Goal: Task Accomplishment & Management: Complete application form

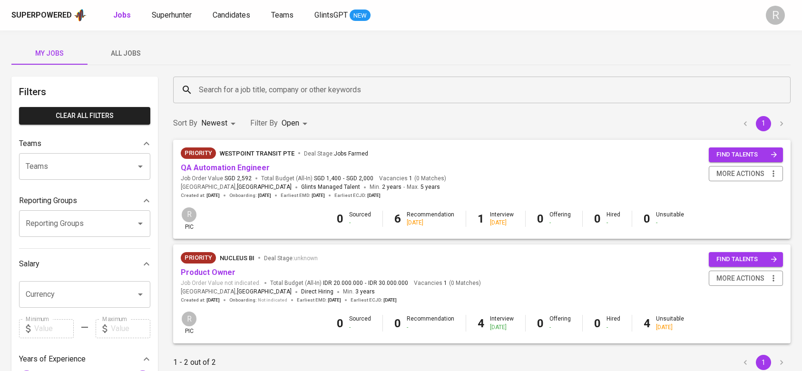
drag, startPoint x: 0, startPoint y: 0, endPoint x: 244, endPoint y: 9, distance: 243.7
click at [244, 9] on div "Superpowered Jobs Superhunter Candidates Teams GlintsGPT NEW" at bounding box center [385, 15] width 749 height 14
click at [231, 13] on span "Candidates" at bounding box center [232, 14] width 38 height 9
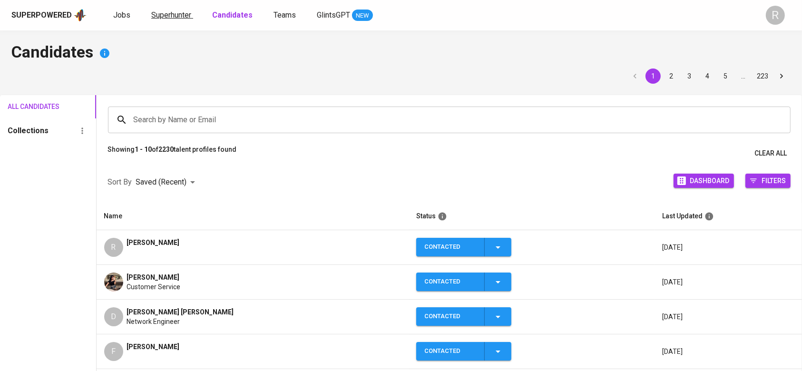
click at [182, 20] on link "Superhunter" at bounding box center [172, 16] width 42 height 12
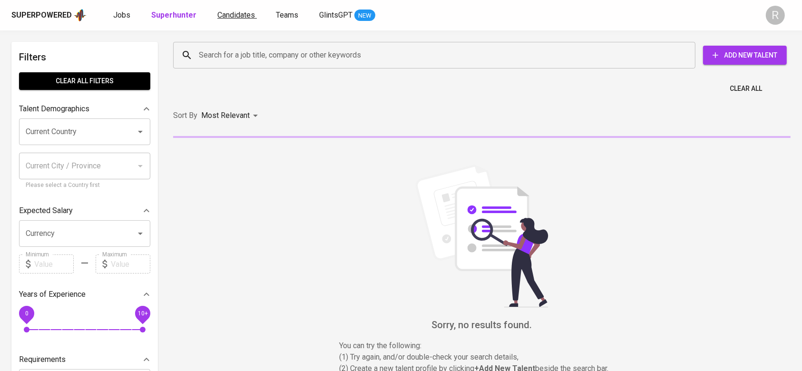
click at [217, 13] on span "Candidates" at bounding box center [236, 14] width 38 height 9
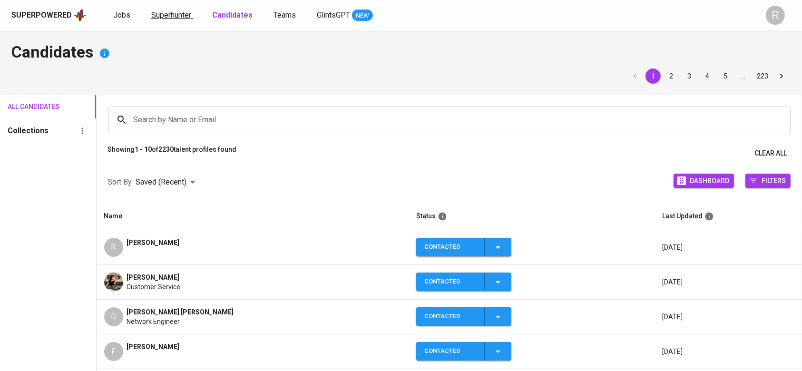
click at [153, 16] on span "Superhunter" at bounding box center [171, 14] width 40 height 9
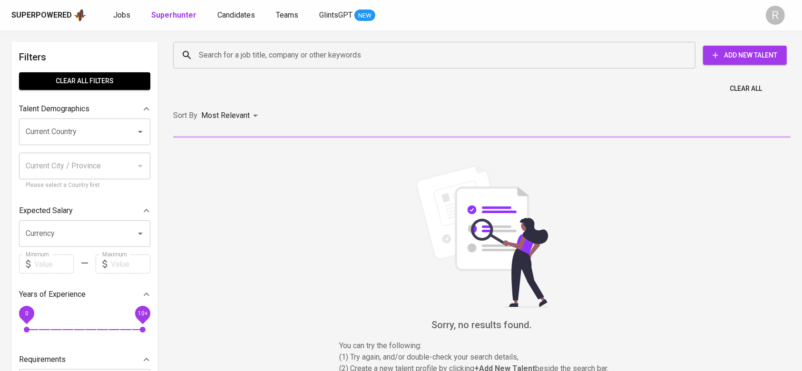
click at [220, 55] on input "Search for a job title, company or other keywords" at bounding box center [436, 55] width 480 height 18
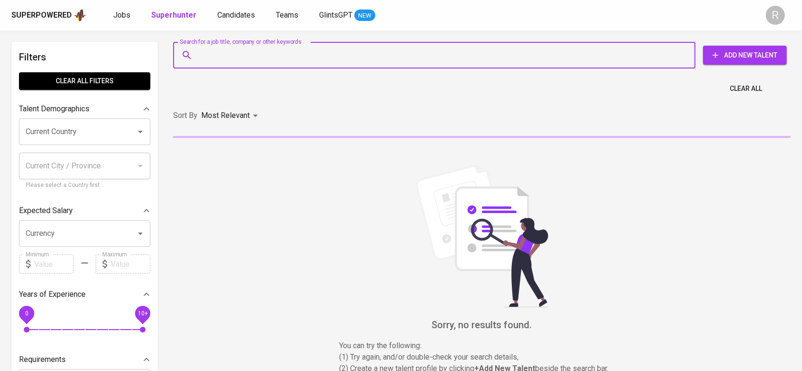
paste input "[PERSON_NAME][EMAIL_ADDRESS][PERSON_NAME][DOMAIN_NAME]"
type input "[PERSON_NAME][EMAIL_ADDRESS][PERSON_NAME][DOMAIN_NAME]"
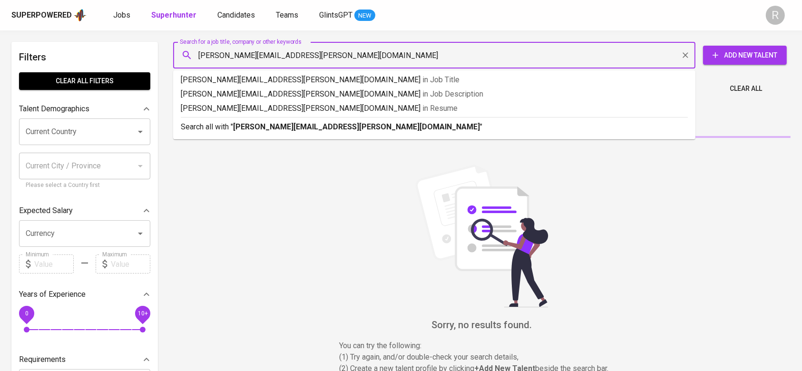
click at [239, 130] on b "Jeremy.Karisma@gmail.com" at bounding box center [356, 126] width 247 height 9
click at [262, 127] on div "Sort By Most Relevant MOST_RELEVANT" at bounding box center [481, 115] width 629 height 29
click at [276, 126] on div "Sort By Most Relevant MOST_RELEVANT" at bounding box center [481, 115] width 629 height 29
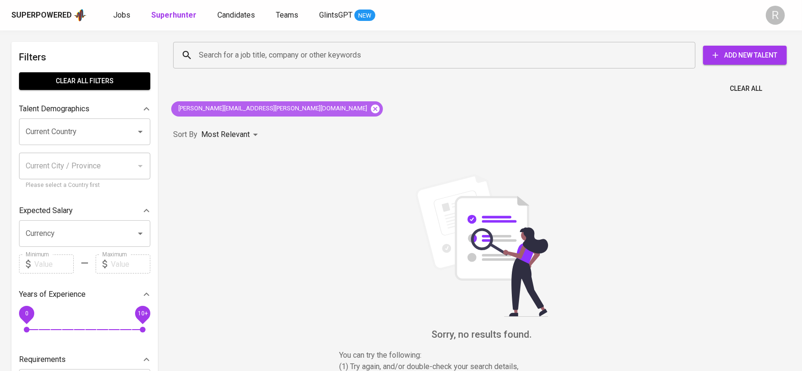
click at [371, 112] on icon at bounding box center [375, 108] width 9 height 9
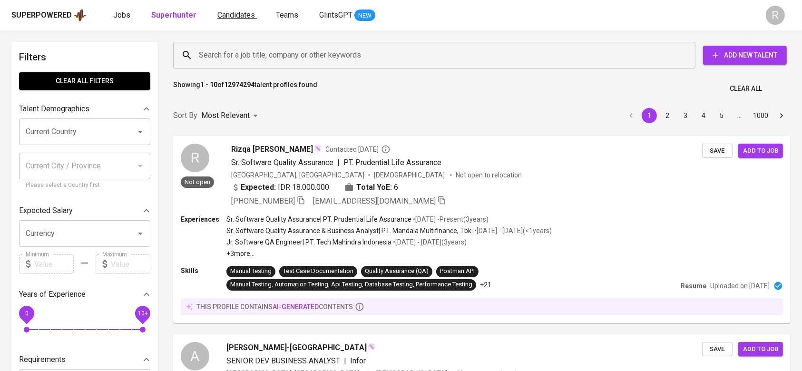
click at [231, 18] on span "Candidates" at bounding box center [236, 14] width 38 height 9
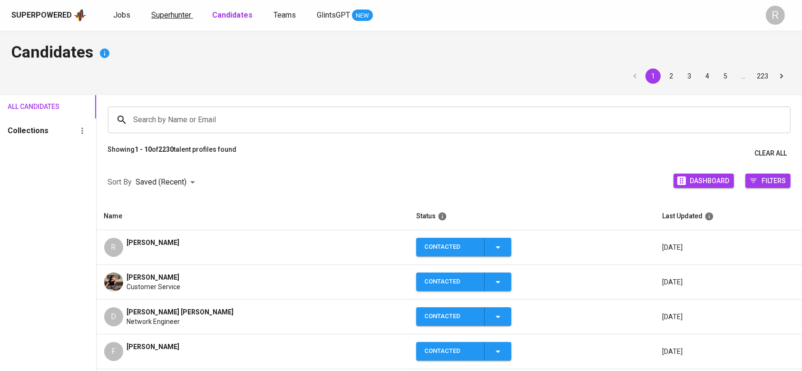
click at [174, 19] on span "Superhunter" at bounding box center [171, 14] width 40 height 9
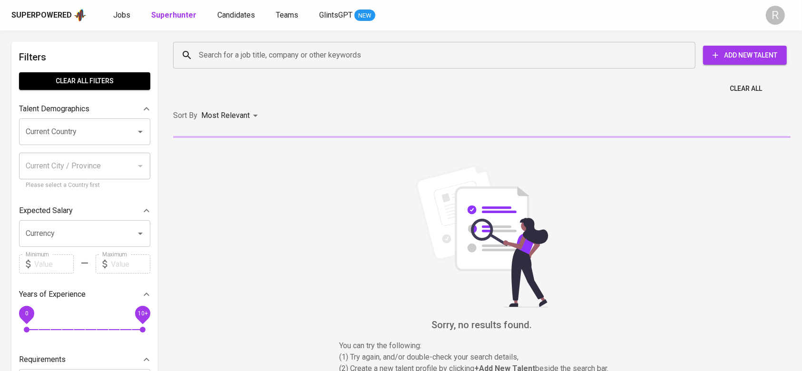
click at [753, 53] on span "Add New Talent" at bounding box center [745, 55] width 68 height 12
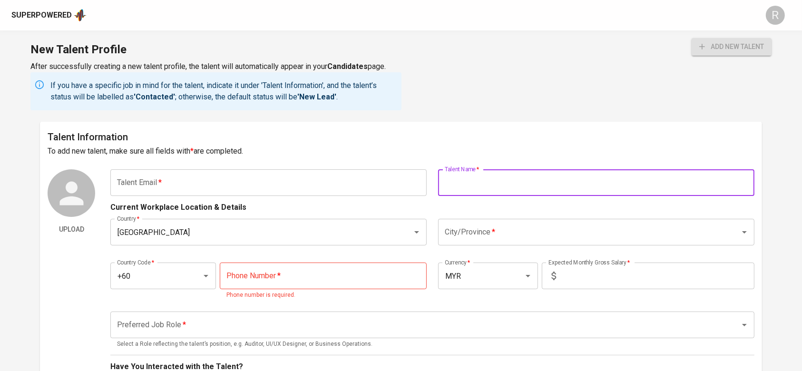
click at [484, 180] on input "text" at bounding box center [596, 182] width 316 height 27
paste input "Jeremy.Karisma@gmail.com"
type input "Jeremy.Karisma@gmail.com"
click at [217, 177] on input "text" at bounding box center [268, 182] width 316 height 27
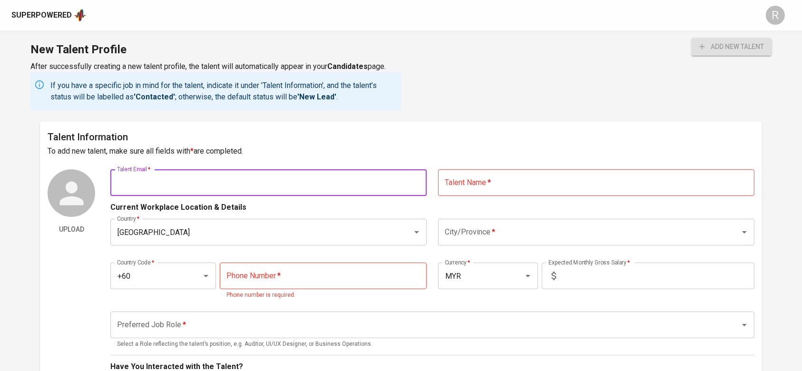
paste input "jeremy.karisma@gmail.com"
type input "jeremy.karisma@gmail.com"
click at [494, 178] on input "text" at bounding box center [596, 182] width 316 height 27
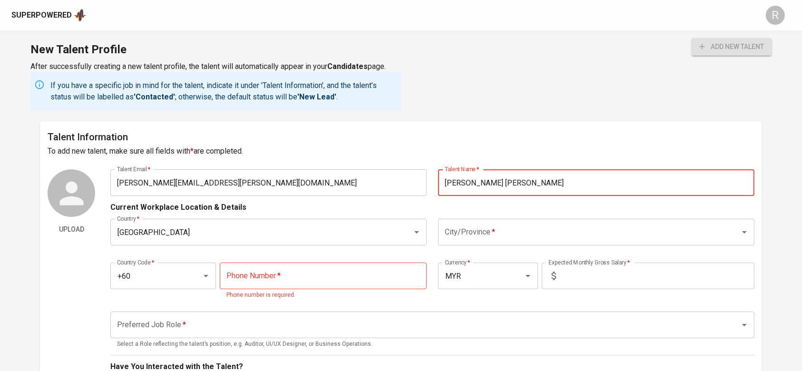
type input "Jeremy Karisma"
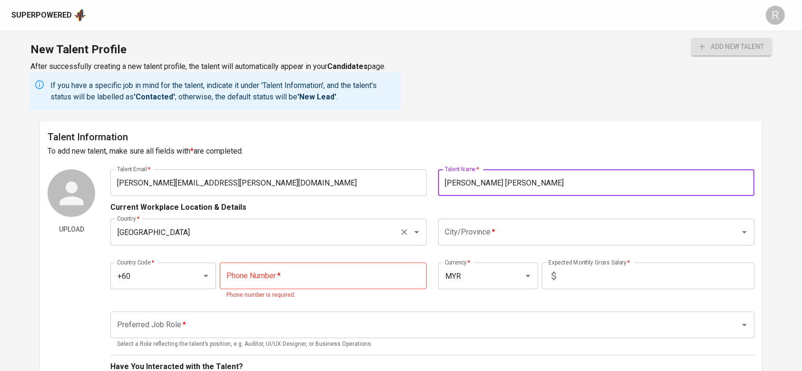
click at [344, 223] on div "Malaysia Country *" at bounding box center [268, 232] width 316 height 27
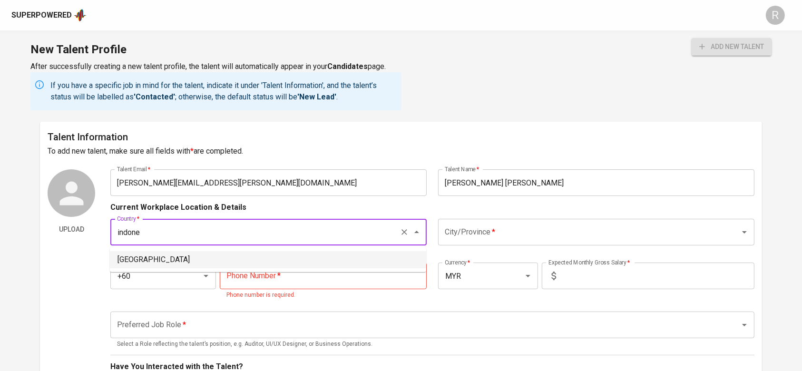
click at [337, 251] on li "[GEOGRAPHIC_DATA]" at bounding box center [268, 259] width 316 height 17
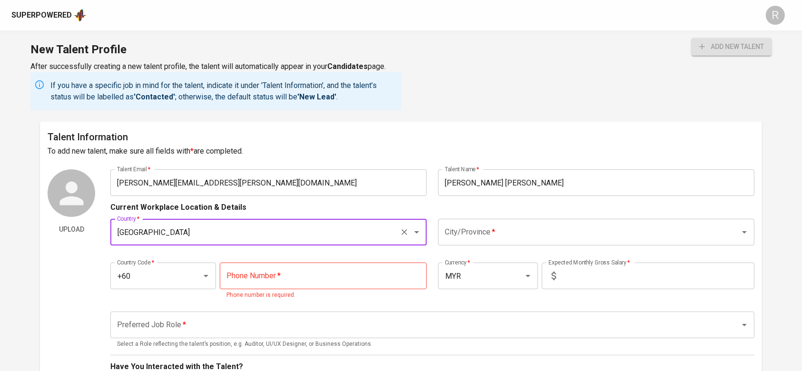
type input "[GEOGRAPHIC_DATA]"
click at [496, 238] on input "City/Province   *" at bounding box center [582, 232] width 281 height 18
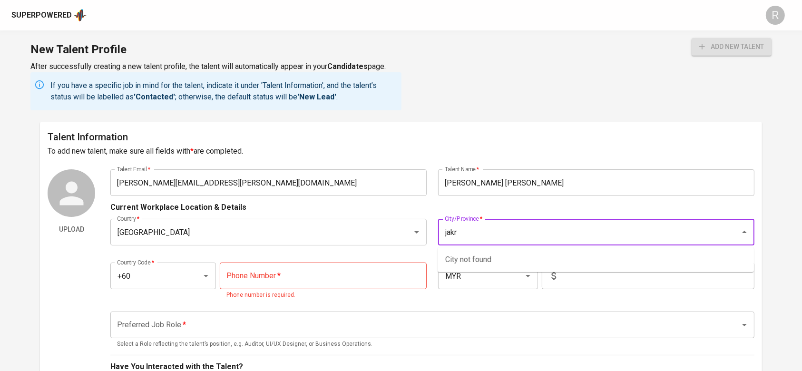
type input "jakrt"
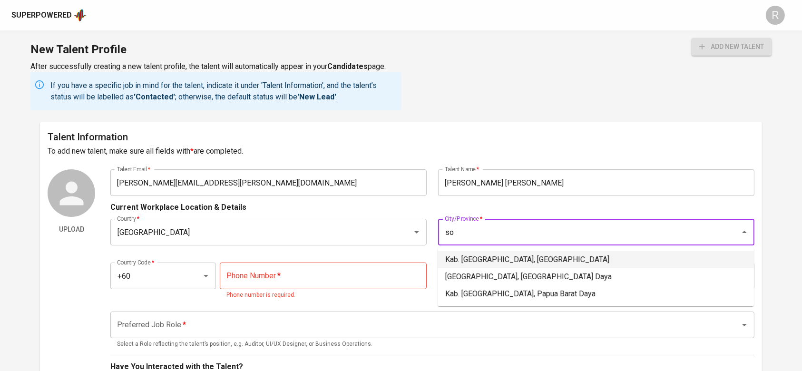
type input "s"
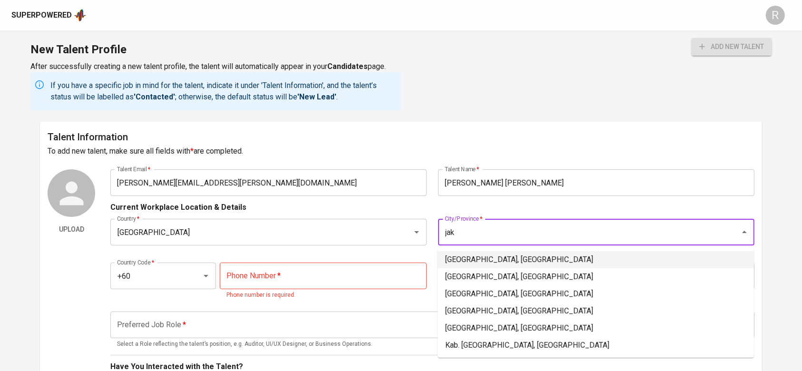
click at [497, 258] on li "Jakarta Selatan, DKI Jakarta" at bounding box center [596, 259] width 316 height 17
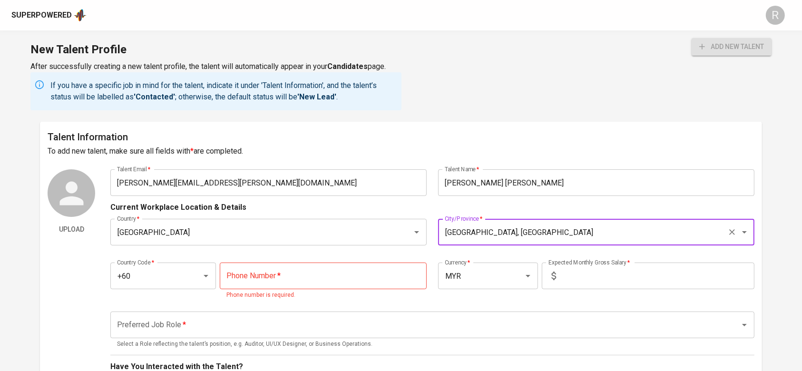
type input "Jakarta Selatan, DKI Jakarta"
click at [331, 268] on input "tel" at bounding box center [323, 276] width 207 height 27
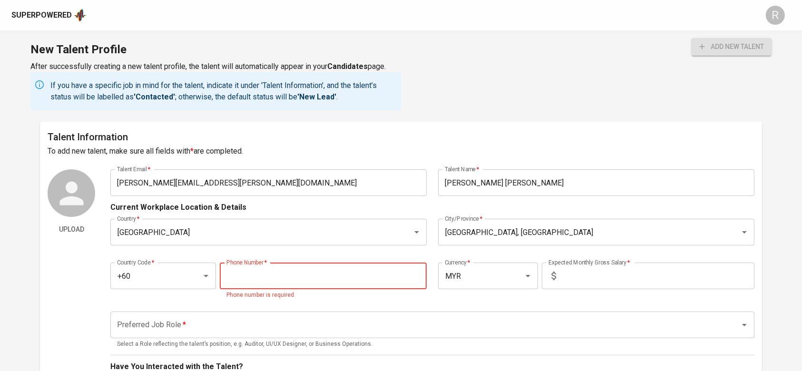
paste input "81-872-8897"
click at [306, 273] on input "81-872-8897" at bounding box center [323, 276] width 207 height 27
type input "81-872-8897"
click at [301, 255] on div "Country Code   * +60 Country Code * Phone Number   * 81-872-8897 Phone Number *…" at bounding box center [432, 278] width 644 height 55
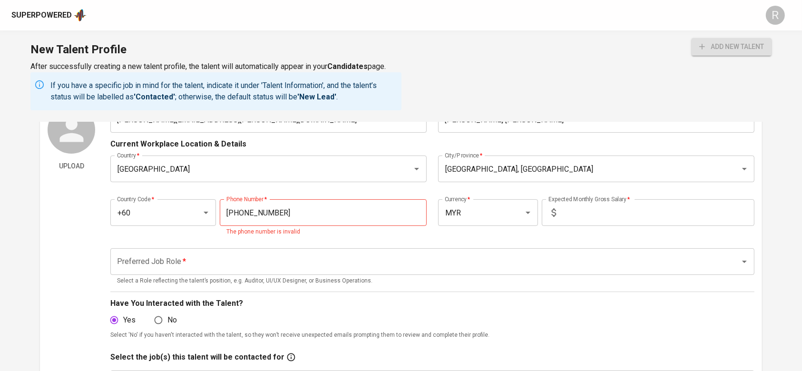
click at [245, 253] on input "Preferred Job Role   *" at bounding box center [419, 262] width 608 height 18
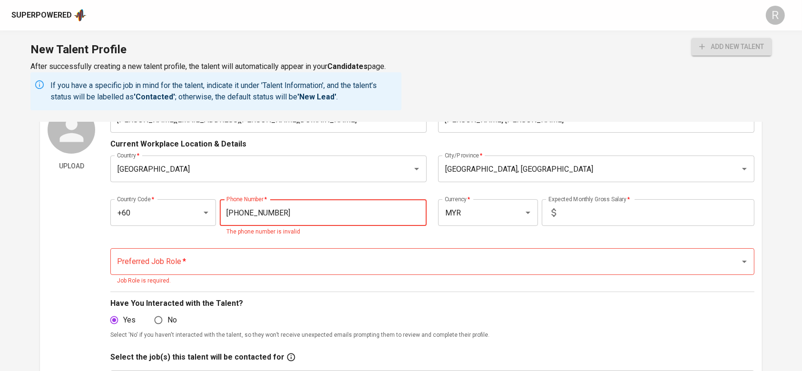
click at [274, 207] on input "81-872-8897" at bounding box center [323, 212] width 207 height 27
click at [300, 238] on div "Country Code   * +60 Country Code * Phone Number   * 81-872-8897 Phone Number *…" at bounding box center [432, 215] width 644 height 55
click at [178, 220] on input "+60" at bounding box center [150, 213] width 70 height 18
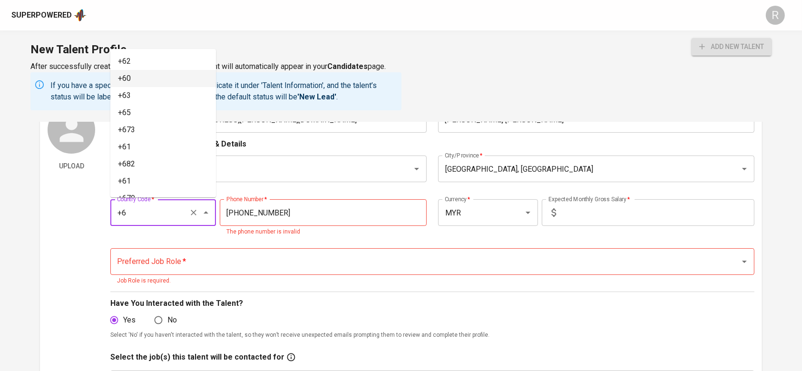
type input "+62"
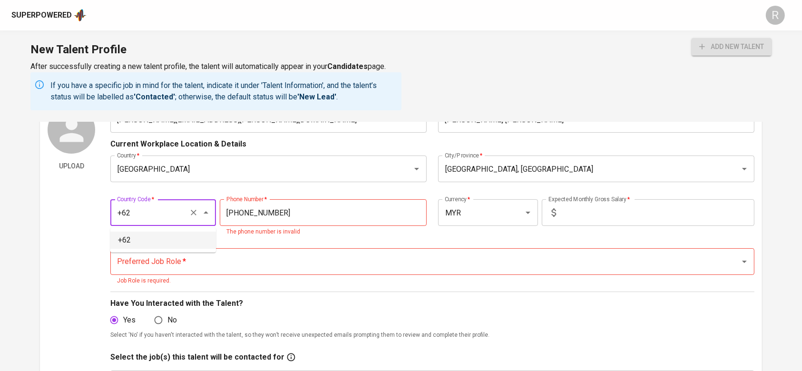
click at [183, 249] on ul "+62" at bounding box center [163, 240] width 106 height 25
click at [177, 243] on li "+62" at bounding box center [163, 240] width 106 height 17
type input "818-728-897"
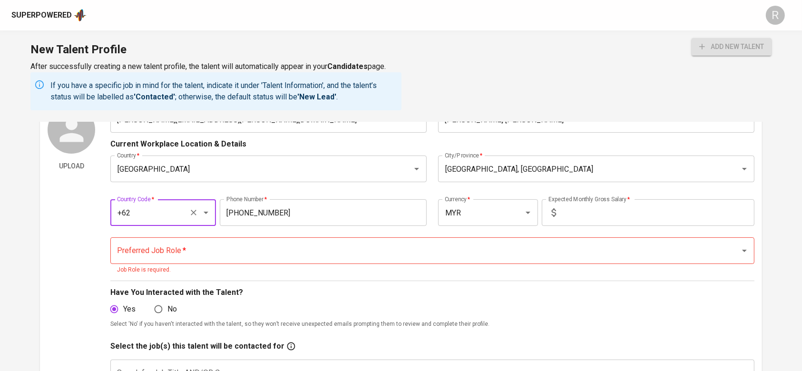
type input "+62"
click at [191, 254] on input "Preferred Job Role   *" at bounding box center [419, 251] width 608 height 18
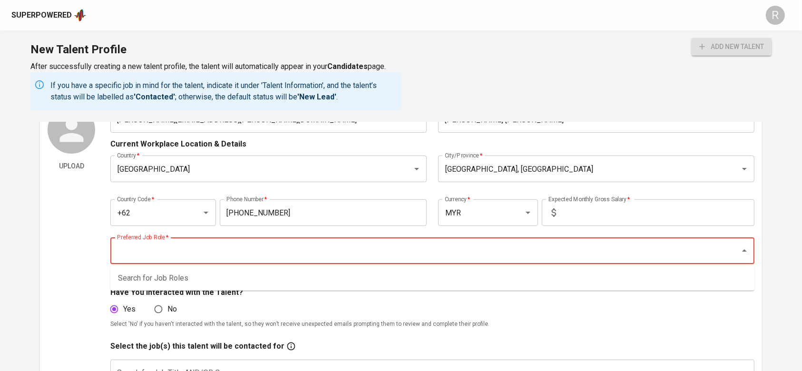
type input "s"
type input "e"
type input "m"
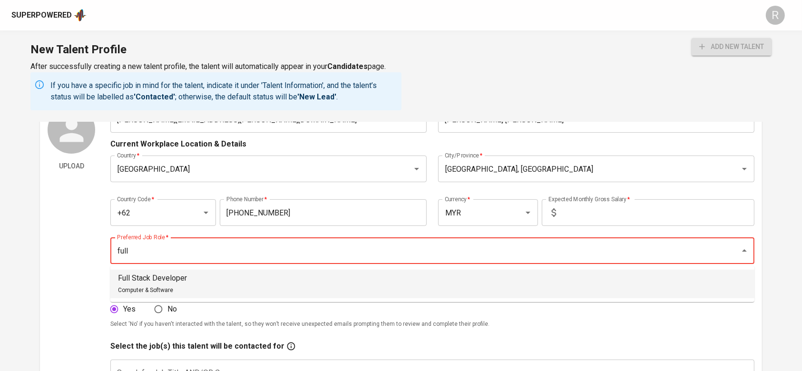
click at [211, 270] on li "Full Stack Developer Computer & Software" at bounding box center [432, 284] width 644 height 29
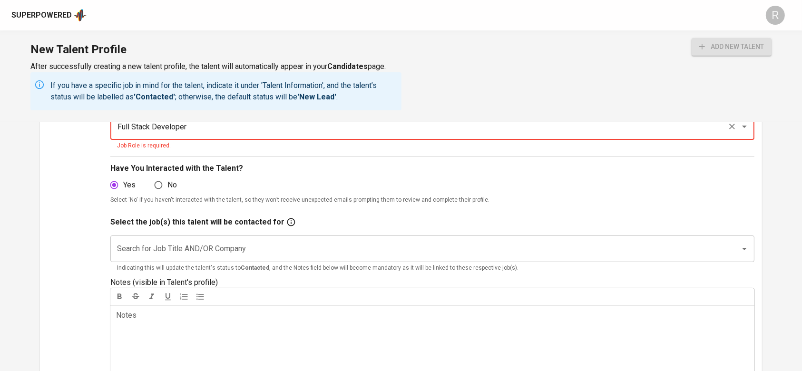
scroll to position [190, 0]
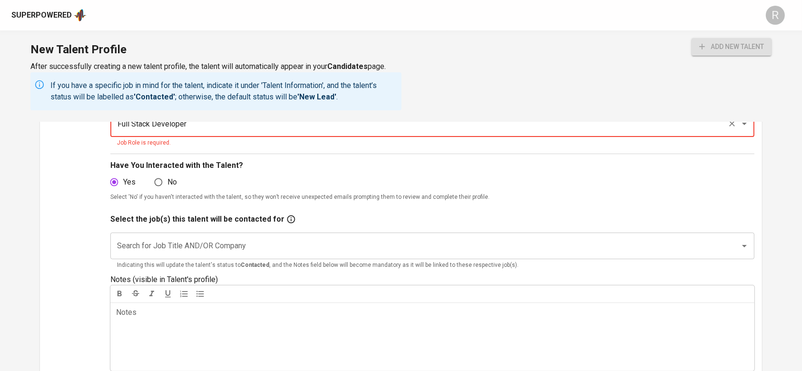
click at [268, 225] on div "Search for Job Title AND/OR Company Search for Job Title AND/OR Company Indicat…" at bounding box center [432, 249] width 644 height 49
type input "Full Stack Developer"
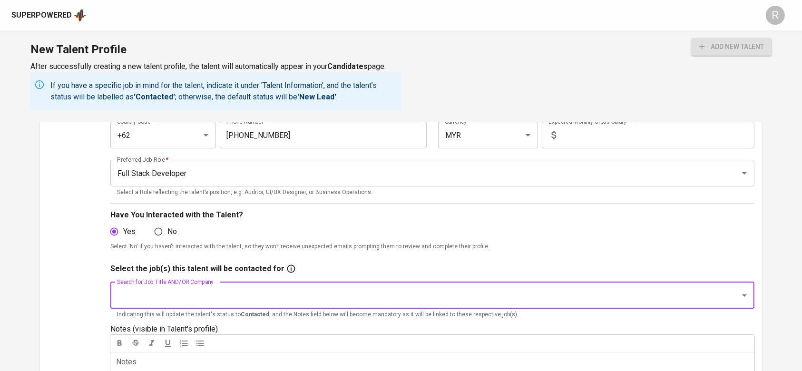
scroll to position [0, 0]
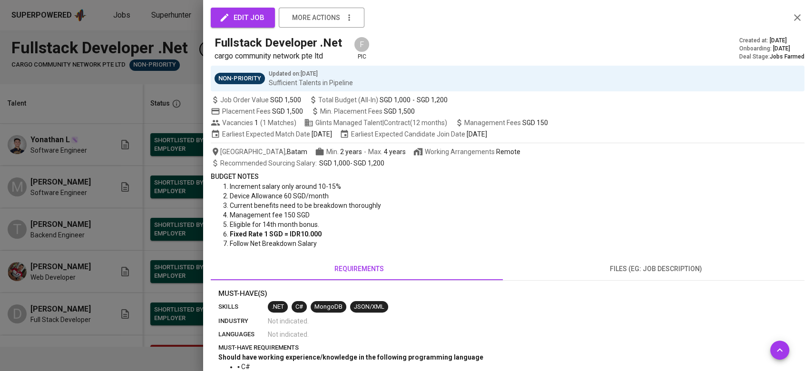
scroll to position [66, 0]
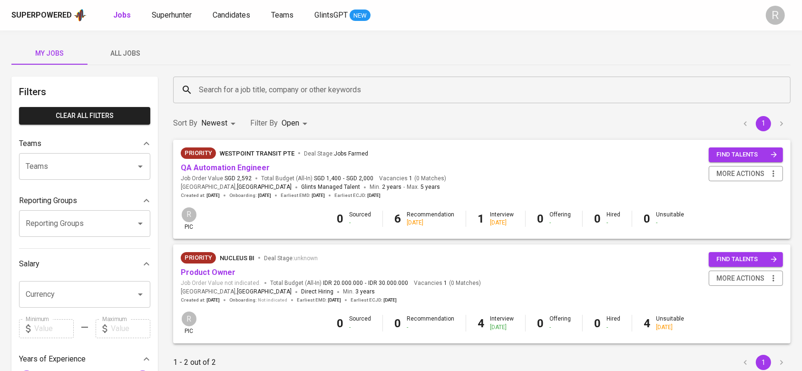
click at [136, 60] on button "All Jobs" at bounding box center [126, 53] width 76 height 23
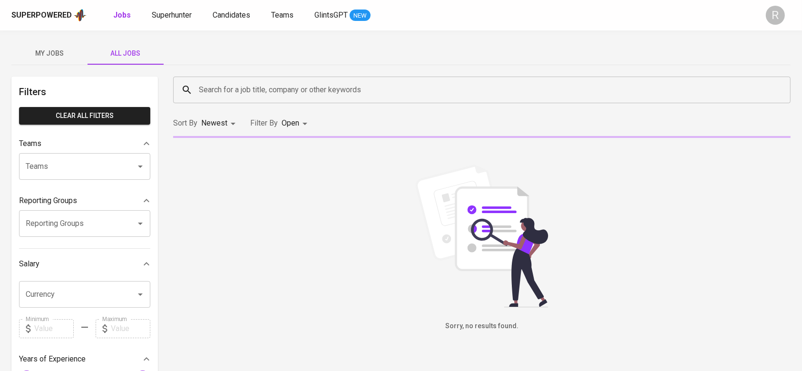
click at [218, 89] on input "Search for a job title, company or other keywords" at bounding box center [484, 90] width 576 height 18
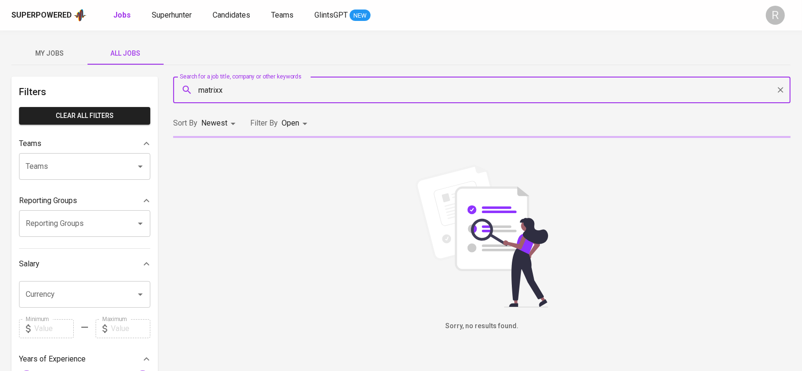
type input "matrixx"
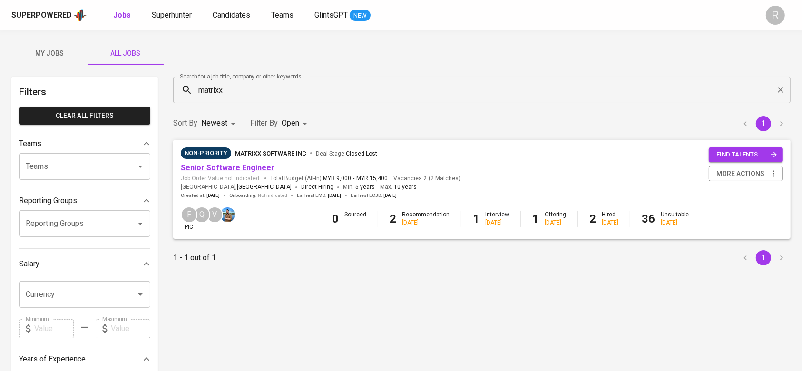
click at [231, 164] on link "Senior Software Engineer" at bounding box center [228, 167] width 94 height 9
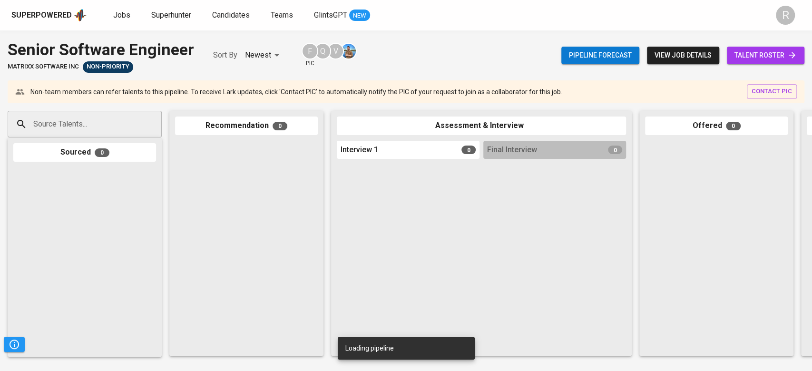
click at [741, 57] on span "talent roster" at bounding box center [765, 55] width 62 height 12
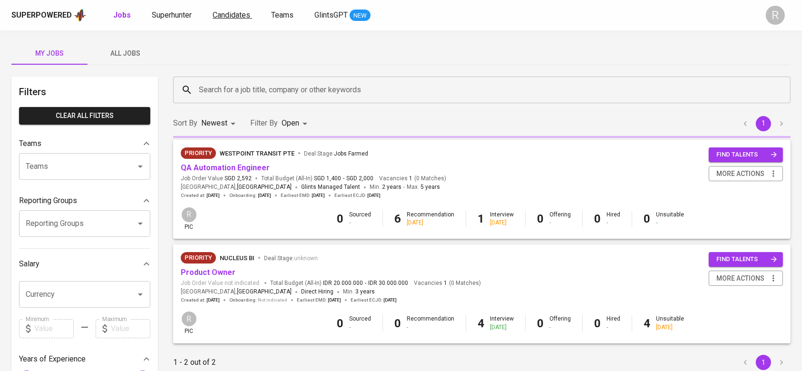
click at [218, 12] on span "Candidates" at bounding box center [232, 14] width 38 height 9
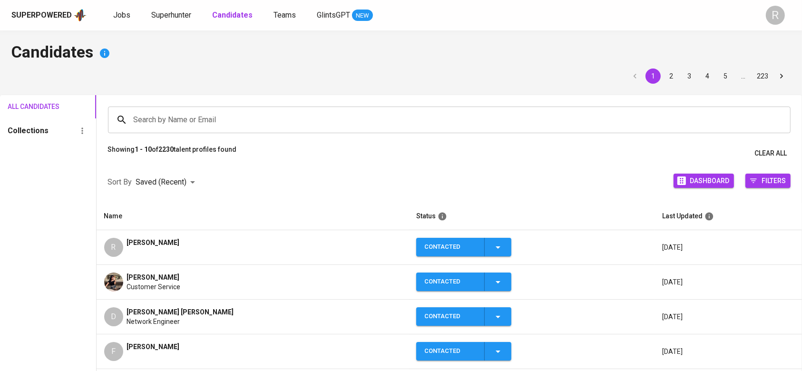
click at [175, 249] on div "[PERSON_NAME]" at bounding box center [153, 247] width 53 height 19
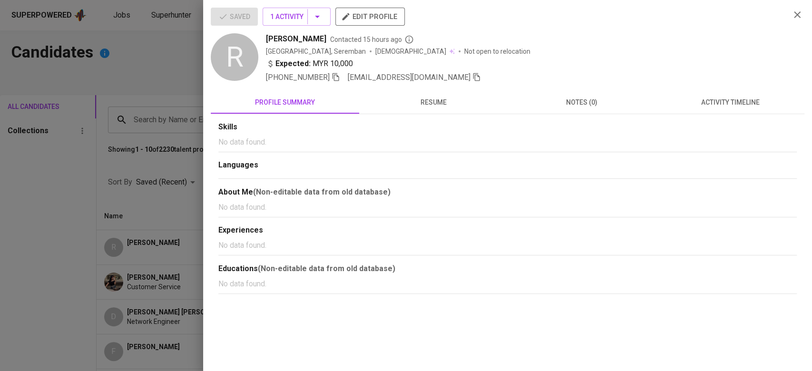
click at [472, 77] on icon "button" at bounding box center [476, 77] width 9 height 9
click at [155, 93] on div at bounding box center [406, 185] width 812 height 371
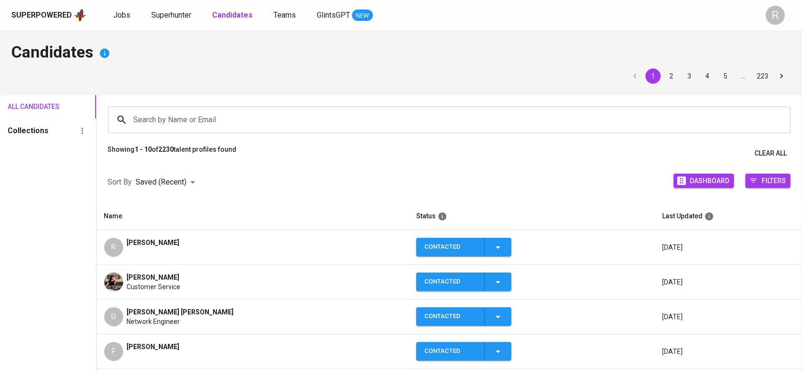
click at [176, 9] on div "Superpowered Jobs Superhunter Candidates Teams GlintsGPT NEW" at bounding box center [385, 15] width 749 height 14
click at [172, 10] on span "Superhunter" at bounding box center [171, 14] width 40 height 9
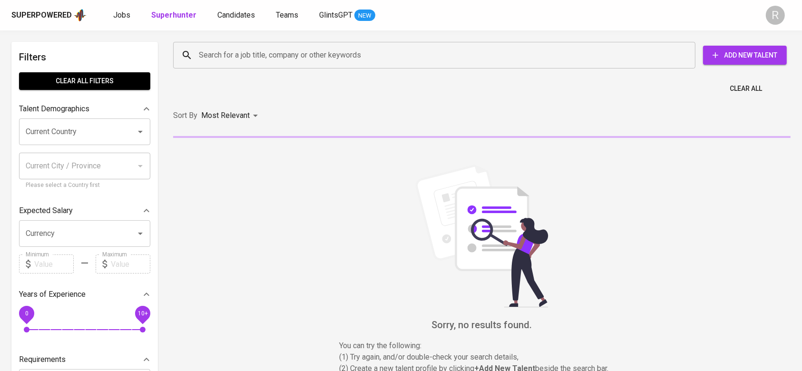
click at [247, 48] on input "Search for a job title, company or other keywords" at bounding box center [436, 55] width 480 height 18
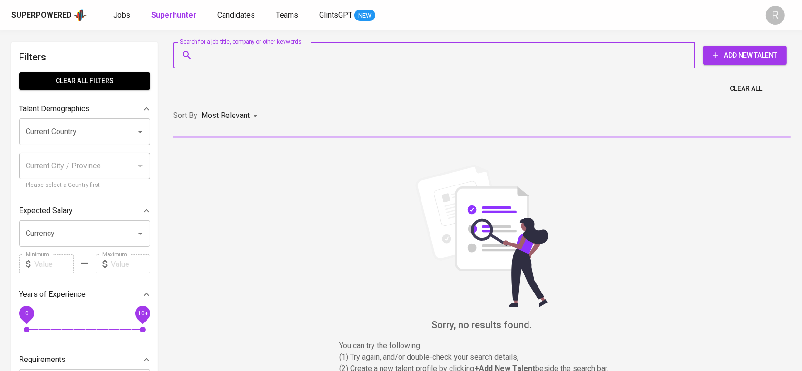
paste input "reshinaath1998@gmail.com"
type input "reshinaath1998@gmail.com"
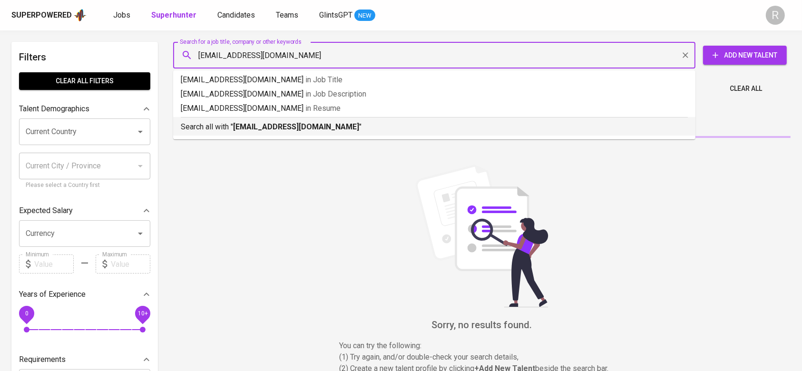
click at [241, 125] on b "reshinaath1998@gmail.com" at bounding box center [296, 126] width 126 height 9
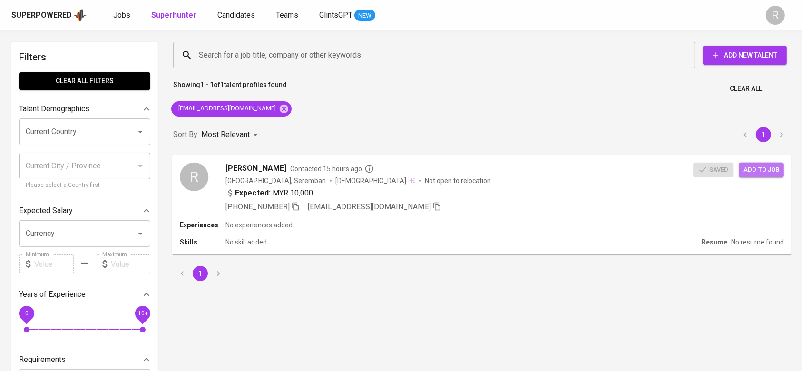
click at [761, 166] on span "Add to job" at bounding box center [761, 169] width 35 height 11
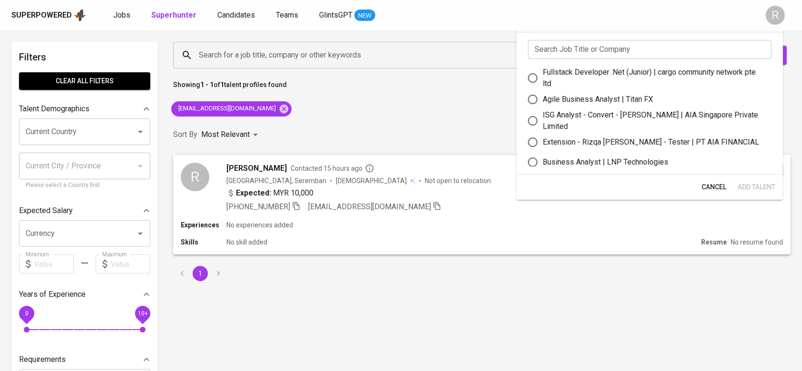
click at [609, 40] on input "text" at bounding box center [650, 49] width 244 height 19
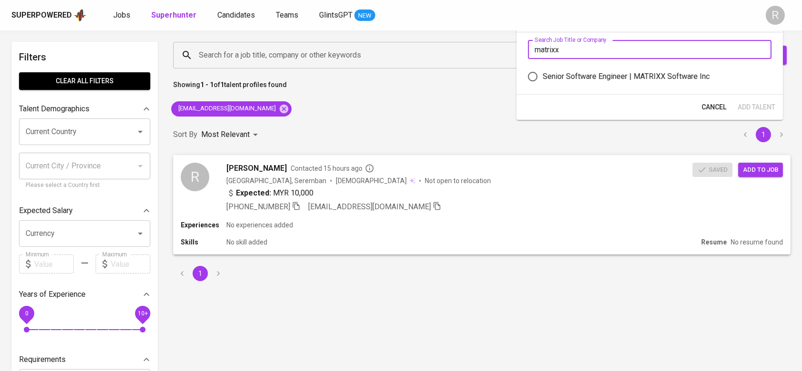
type input "matrixx"
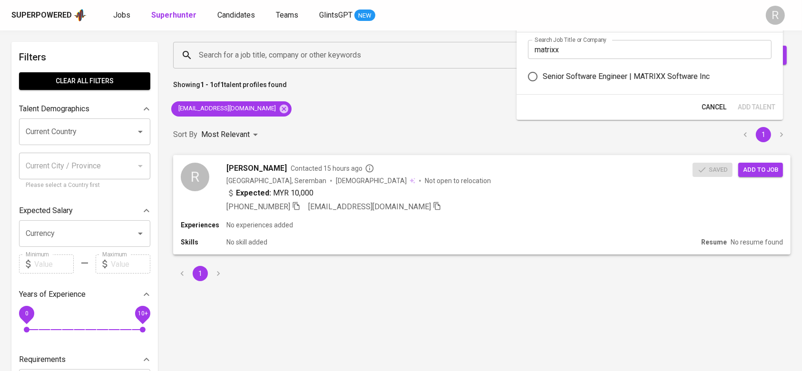
click at [572, 72] on div "Senior Software Engineer | MATRIXX Software Inc" at bounding box center [626, 76] width 167 height 11
click at [543, 72] on input "Senior Software Engineer | MATRIXX Software Inc" at bounding box center [533, 77] width 20 height 20
radio input "true"
click at [748, 108] on span "Add Talent" at bounding box center [757, 107] width 38 height 12
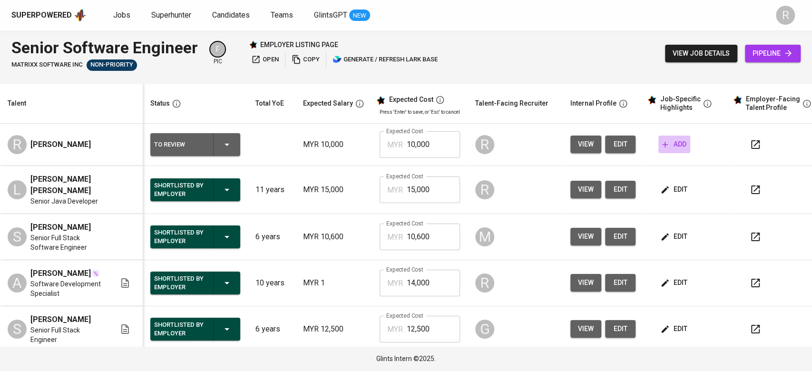
click at [674, 150] on span "add" at bounding box center [674, 144] width 24 height 12
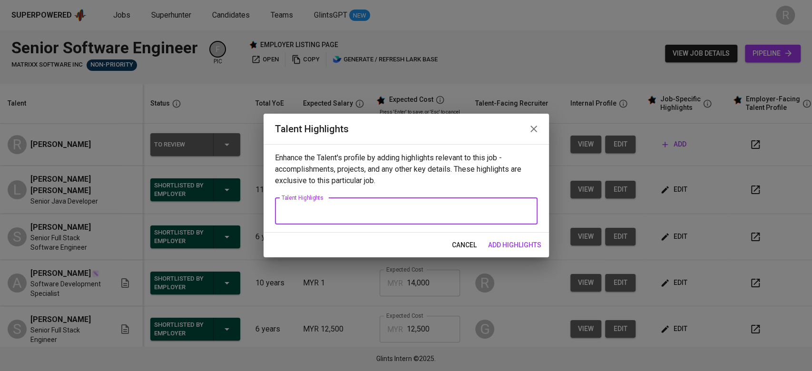
click at [403, 207] on textarea at bounding box center [406, 210] width 249 height 9
paste textarea "I worked at Matrixx Software for nearly two years before moving on to Global Bl…"
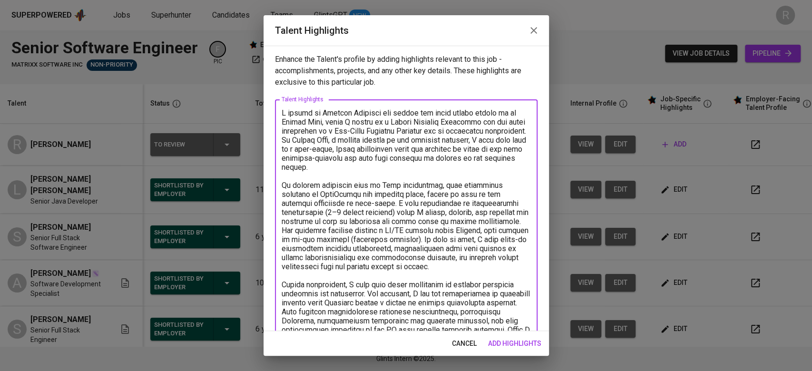
scroll to position [157, 0]
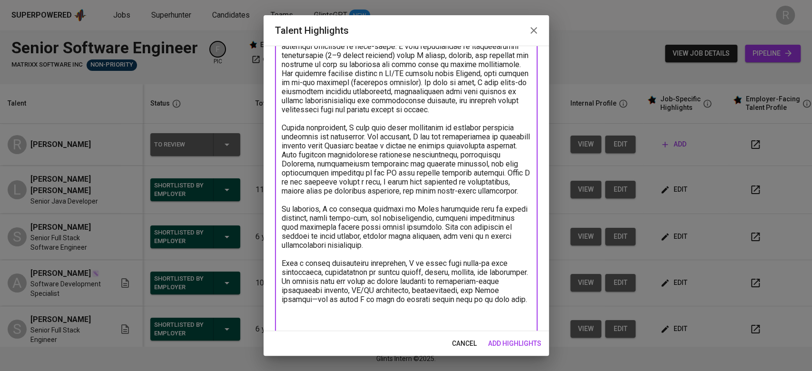
click at [403, 207] on textarea at bounding box center [406, 141] width 249 height 380
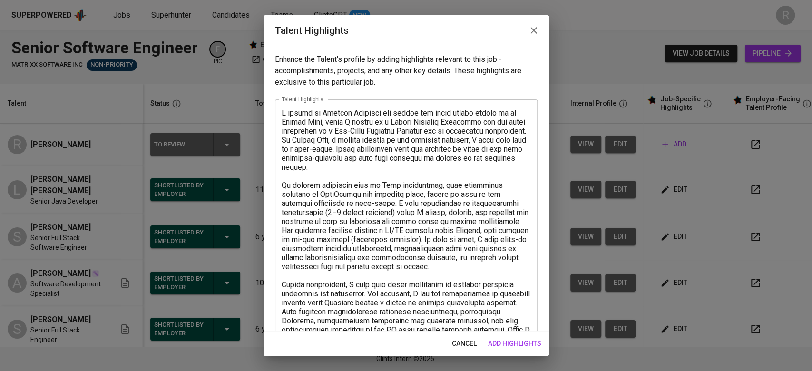
drag, startPoint x: 523, startPoint y: 108, endPoint x: 281, endPoint y: 106, distance: 241.7
click at [281, 106] on div "x Talent Highlights" at bounding box center [406, 297] width 263 height 397
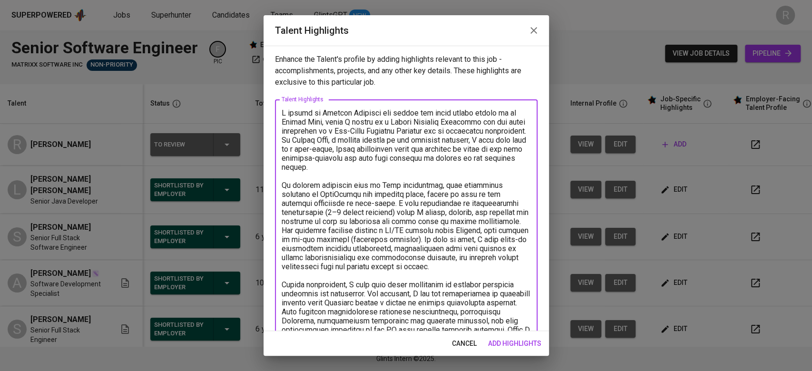
click at [365, 115] on textarea at bounding box center [406, 298] width 249 height 380
drag, startPoint x: 282, startPoint y: 108, endPoint x: 516, endPoint y: 111, distance: 234.5
click at [516, 111] on textarea at bounding box center [406, 298] width 249 height 380
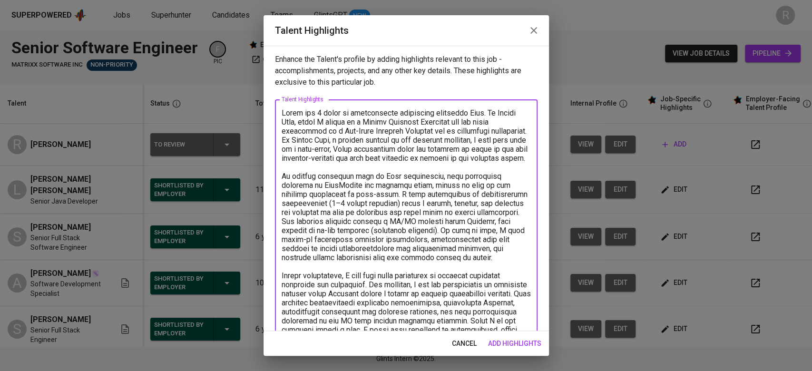
click at [293, 121] on textarea at bounding box center [406, 298] width 249 height 380
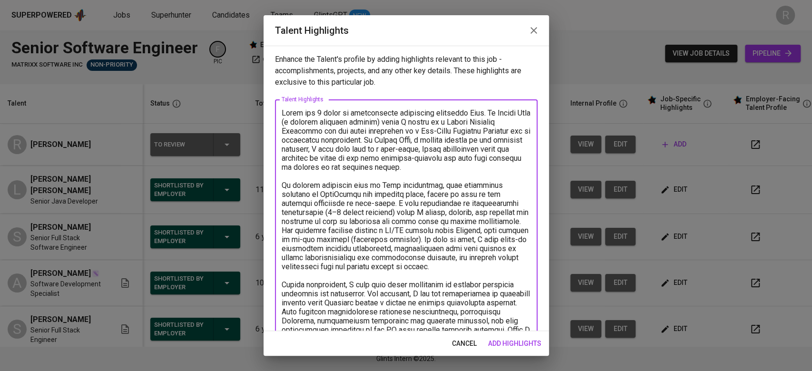
drag, startPoint x: 469, startPoint y: 142, endPoint x: 307, endPoint y: 124, distance: 163.2
click at [307, 124] on textarea at bounding box center [406, 298] width 249 height 380
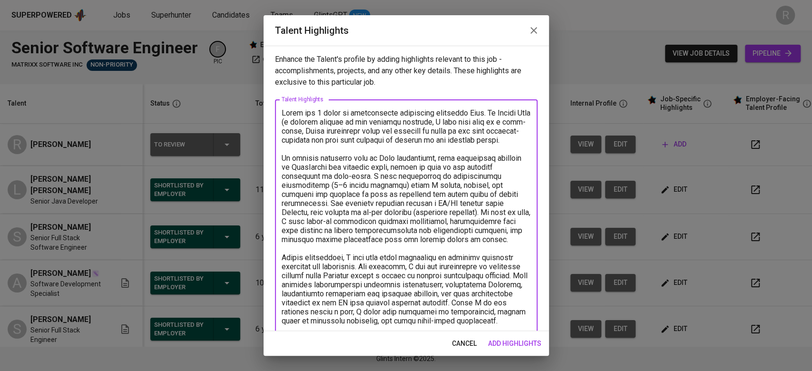
click at [456, 116] on textarea at bounding box center [406, 289] width 249 height 362
click at [459, 133] on textarea at bounding box center [406, 289] width 249 height 362
click at [376, 146] on textarea at bounding box center [406, 289] width 249 height 362
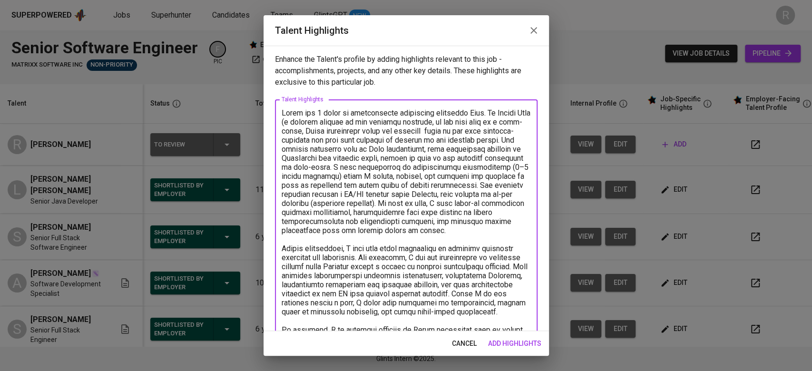
click at [341, 113] on textarea at bounding box center [406, 279] width 249 height 343
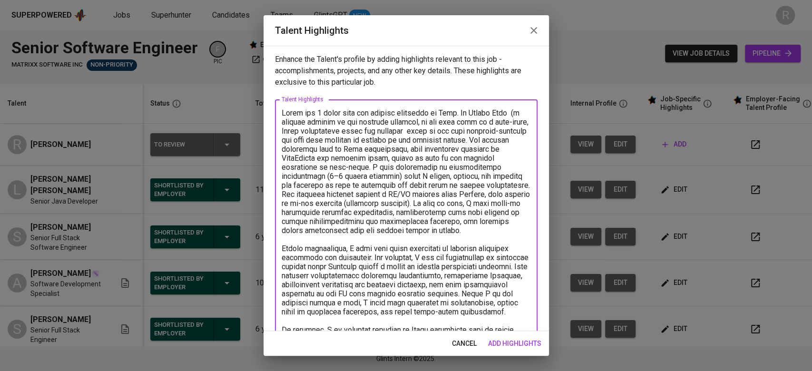
drag, startPoint x: 312, startPoint y: 148, endPoint x: 392, endPoint y: 166, distance: 82.7
click at [392, 166] on textarea at bounding box center [406, 279] width 249 height 343
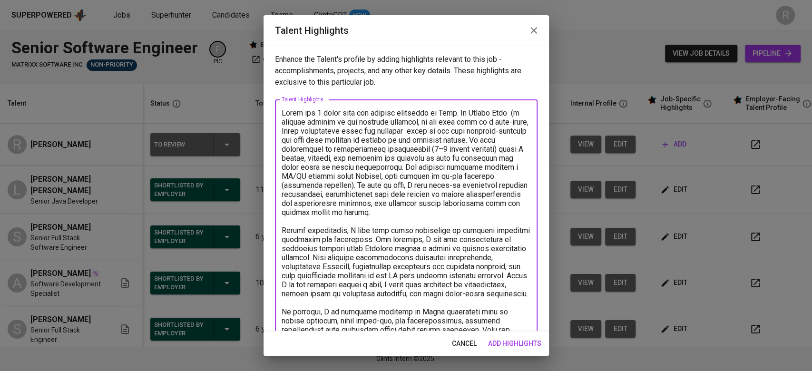
click at [340, 157] on textarea at bounding box center [406, 266] width 249 height 316
drag, startPoint x: 473, startPoint y: 168, endPoint x: 468, endPoint y: 168, distance: 5.2
click at [468, 168] on textarea at bounding box center [406, 266] width 249 height 316
click at [432, 184] on textarea at bounding box center [406, 266] width 249 height 316
drag, startPoint x: 365, startPoint y: 176, endPoint x: 411, endPoint y: 174, distance: 45.7
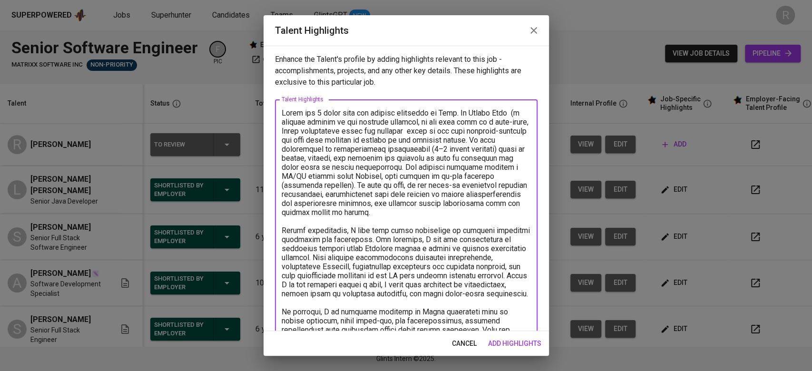
click at [411, 174] on textarea at bounding box center [406, 266] width 249 height 316
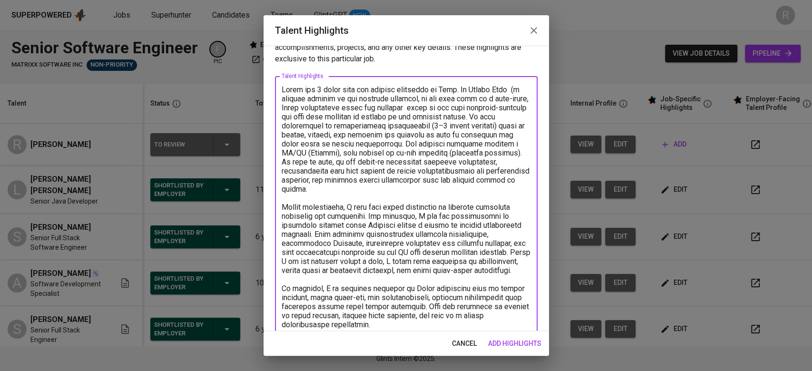
scroll to position [54, 0]
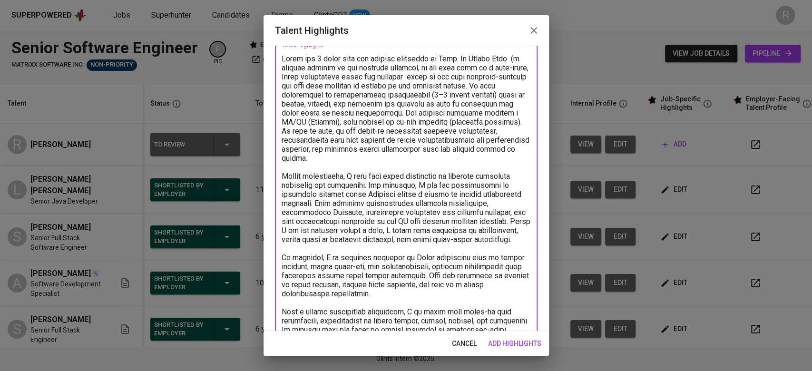
click at [358, 176] on textarea at bounding box center [406, 212] width 249 height 316
drag, startPoint x: 372, startPoint y: 184, endPoint x: 419, endPoint y: 182, distance: 46.7
click at [419, 182] on textarea at bounding box center [406, 212] width 249 height 316
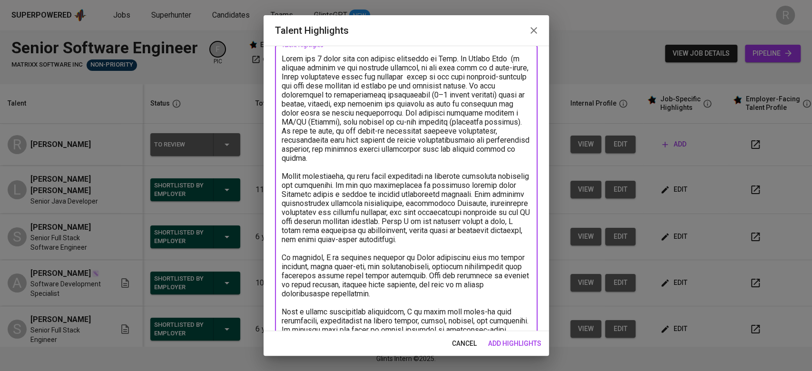
drag, startPoint x: 379, startPoint y: 250, endPoint x: 317, endPoint y: 232, distance: 64.9
click at [317, 232] on textarea at bounding box center [406, 212] width 249 height 316
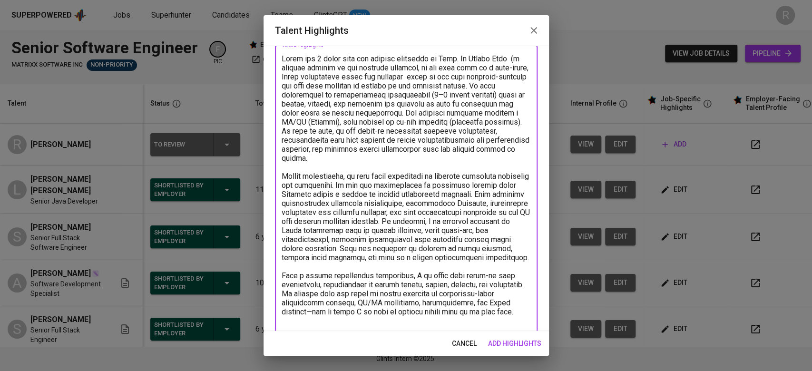
click at [358, 232] on textarea at bounding box center [406, 194] width 249 height 280
drag, startPoint x: 408, startPoint y: 268, endPoint x: 315, endPoint y: 228, distance: 100.6
click at [315, 228] on textarea at bounding box center [406, 194] width 249 height 280
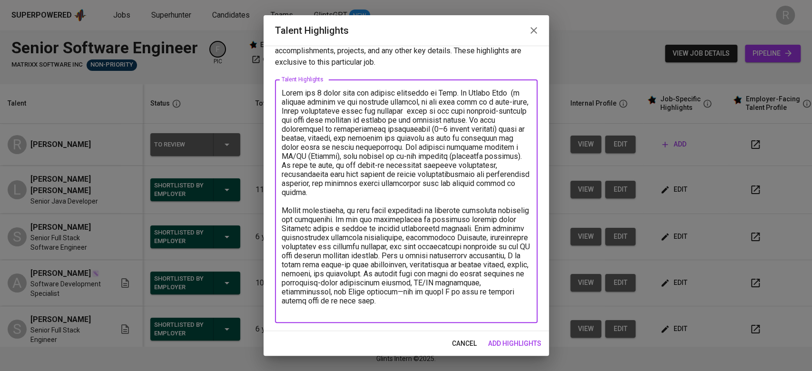
scroll to position [20, 0]
click at [449, 266] on textarea at bounding box center [406, 202] width 249 height 226
drag, startPoint x: 327, startPoint y: 284, endPoint x: 334, endPoint y: 284, distance: 7.1
click at [334, 284] on textarea at bounding box center [406, 202] width 249 height 226
click at [422, 281] on textarea at bounding box center [406, 202] width 249 height 226
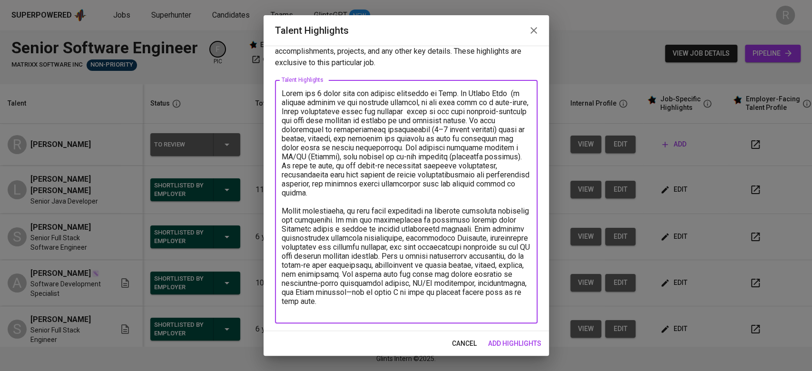
drag, startPoint x: 343, startPoint y: 302, endPoint x: 367, endPoint y: 315, distance: 27.3
click at [367, 315] on div "x Talent Highlights" at bounding box center [406, 202] width 263 height 244
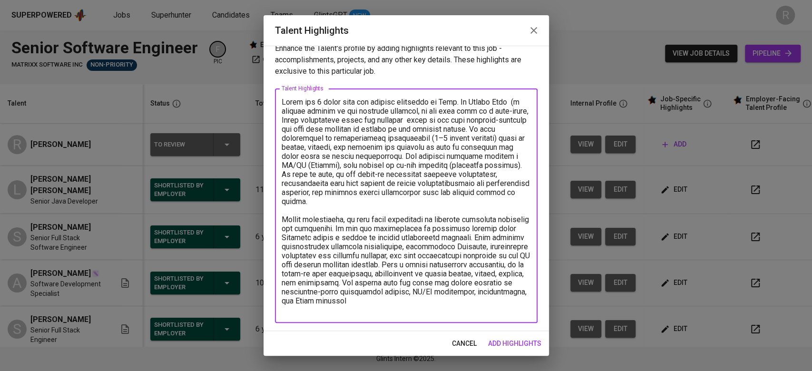
scroll to position [11, 0]
type textarea "Reshi has 5 years with his primary expertise in Java. At Global Blue (a leading…"
click at [512, 343] on span "add highlights" at bounding box center [514, 344] width 53 height 12
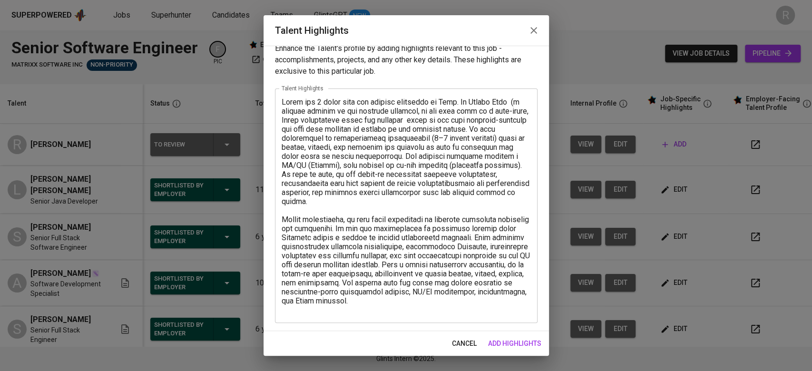
click at [489, 251] on td "M" at bounding box center [515, 237] width 95 height 46
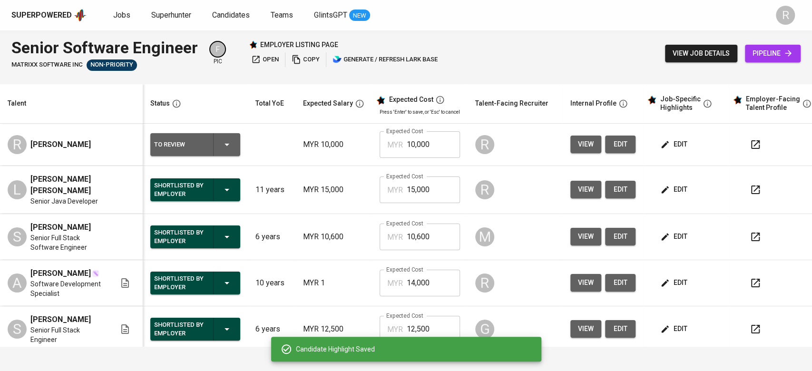
click at [345, 307] on td "MYR 12,500" at bounding box center [333, 329] width 77 height 46
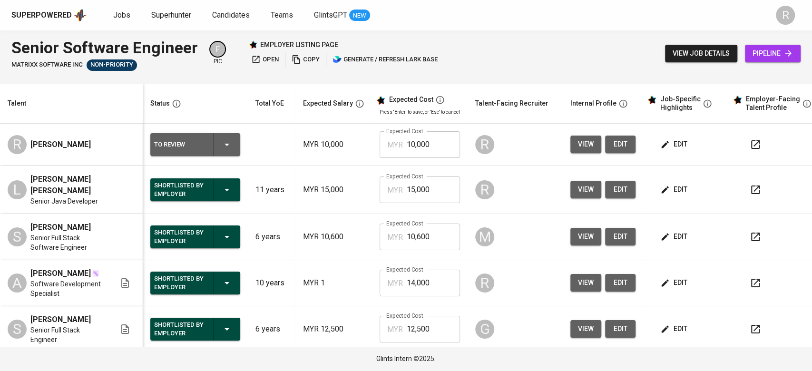
click at [754, 146] on icon "button" at bounding box center [755, 144] width 11 height 11
click at [666, 150] on span "edit" at bounding box center [674, 144] width 25 height 12
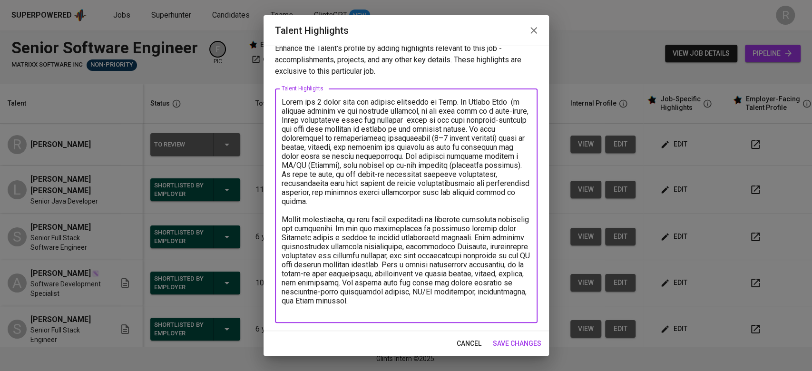
drag, startPoint x: 353, startPoint y: 216, endPoint x: 379, endPoint y: 216, distance: 25.7
click at [379, 216] on textarea at bounding box center [406, 206] width 249 height 217
type textarea "Reshi has 5 years with his primary expertise in Java. At Global Blue (a leading…"
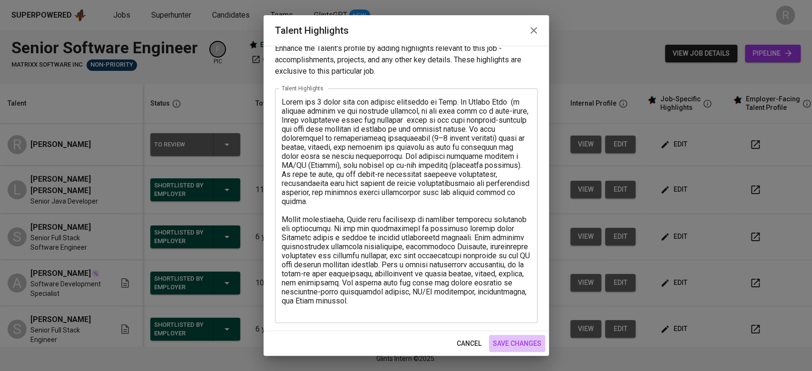
click at [514, 346] on span "save changes" at bounding box center [517, 344] width 49 height 12
